Goal: Task Accomplishment & Management: Use online tool/utility

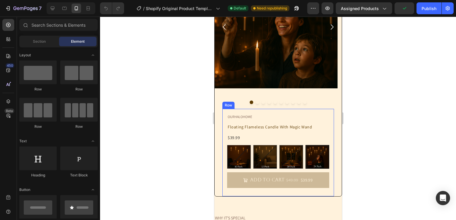
scroll to position [98, 0]
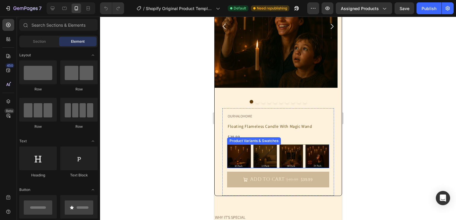
click at [234, 153] on img at bounding box center [238, 156] width 23 height 23
click at [227, 145] on input "10 Pack 10 Pack" at bounding box center [226, 144] width 0 height 0
radio input "true"
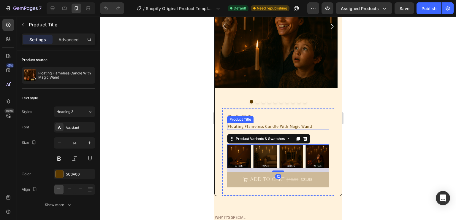
click at [322, 125] on h1 "Floating Flameless Candle With Magic Wand" at bounding box center [278, 126] width 102 height 7
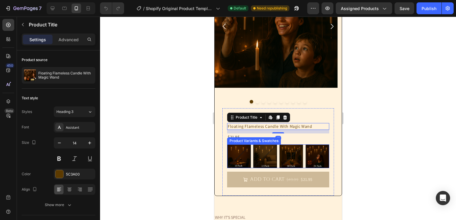
click at [267, 152] on img at bounding box center [264, 156] width 23 height 23
click at [253, 145] on input "12 Pack 12 Pack" at bounding box center [253, 144] width 0 height 0
radio input "true"
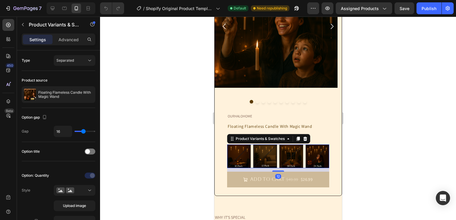
click at [288, 154] on img at bounding box center [290, 156] width 23 height 23
click at [279, 145] on input "20 Pack 20 Pack" at bounding box center [279, 144] width 0 height 0
radio input "true"
click at [264, 158] on img at bounding box center [264, 156] width 23 height 23
click at [253, 145] on input "12 Pack 12 Pack" at bounding box center [253, 144] width 0 height 0
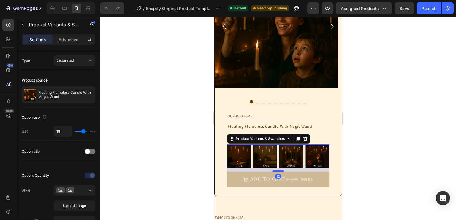
radio input "true"
click at [293, 155] on img at bounding box center [290, 156] width 23 height 23
click at [279, 145] on input "20 Pack 20 Pack" at bounding box center [279, 144] width 0 height 0
radio input "true"
click at [312, 157] on img at bounding box center [316, 156] width 23 height 23
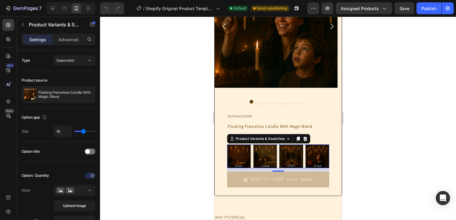
click at [305, 145] on input "24 Pack 24 Pack" at bounding box center [305, 144] width 0 height 0
radio input "true"
click at [241, 154] on img at bounding box center [238, 156] width 23 height 23
click at [227, 145] on input "10 Pack 10 Pack" at bounding box center [226, 144] width 0 height 0
radio input "true"
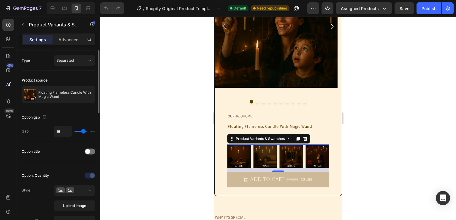
scroll to position [368, 0]
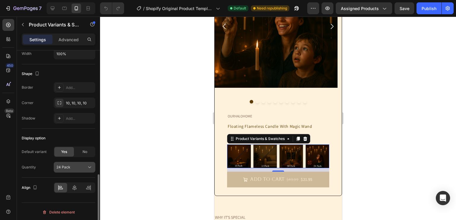
click at [75, 167] on div "24 Pack" at bounding box center [70, 167] width 29 height 5
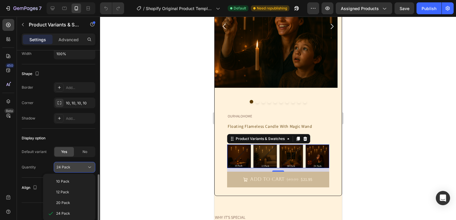
click at [75, 167] on div "24 Pack" at bounding box center [70, 167] width 29 height 5
